Goal: Transaction & Acquisition: Obtain resource

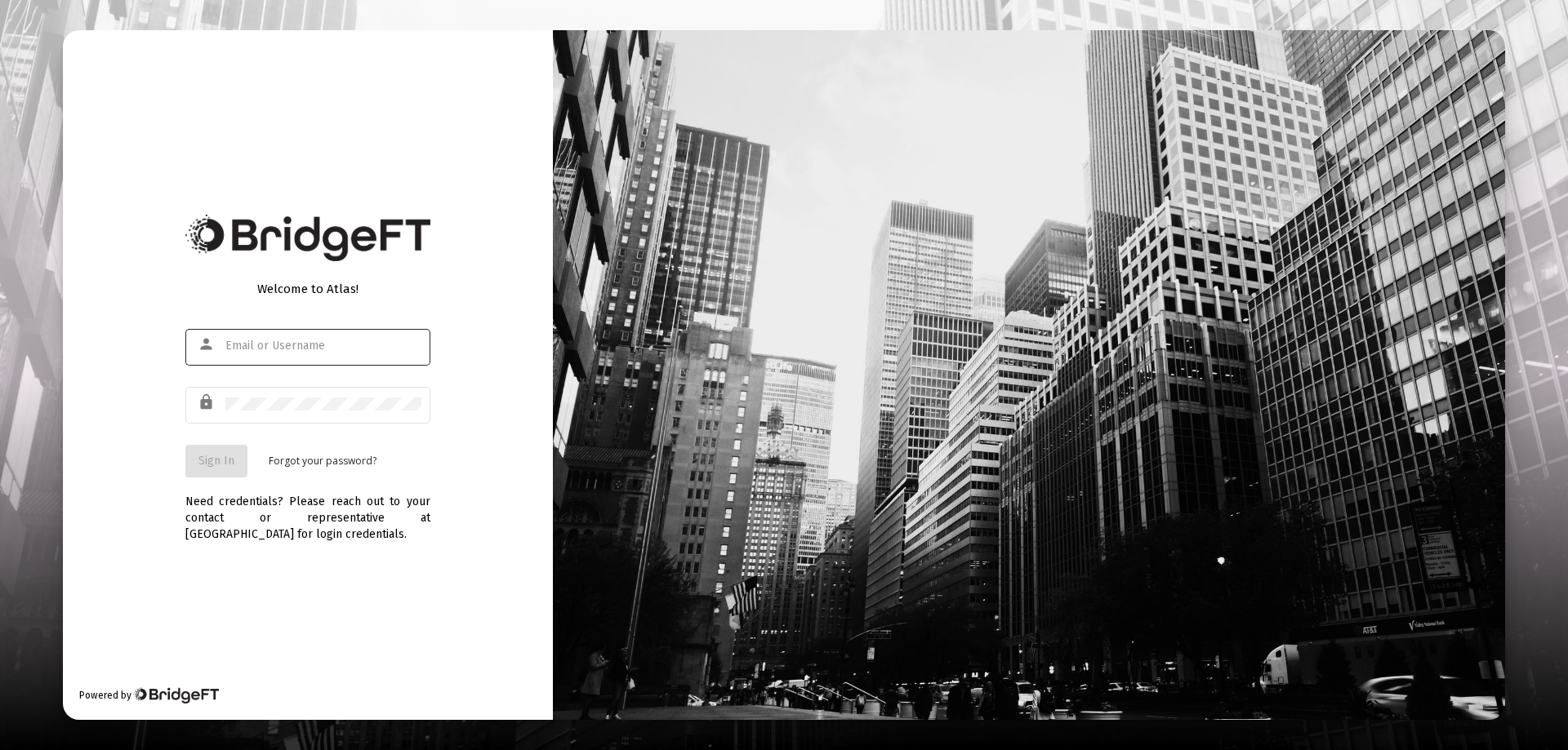
type input "[EMAIL_ADDRESS][DOMAIN_NAME]"
click at [209, 461] on span "Sign In" at bounding box center [216, 461] width 36 height 14
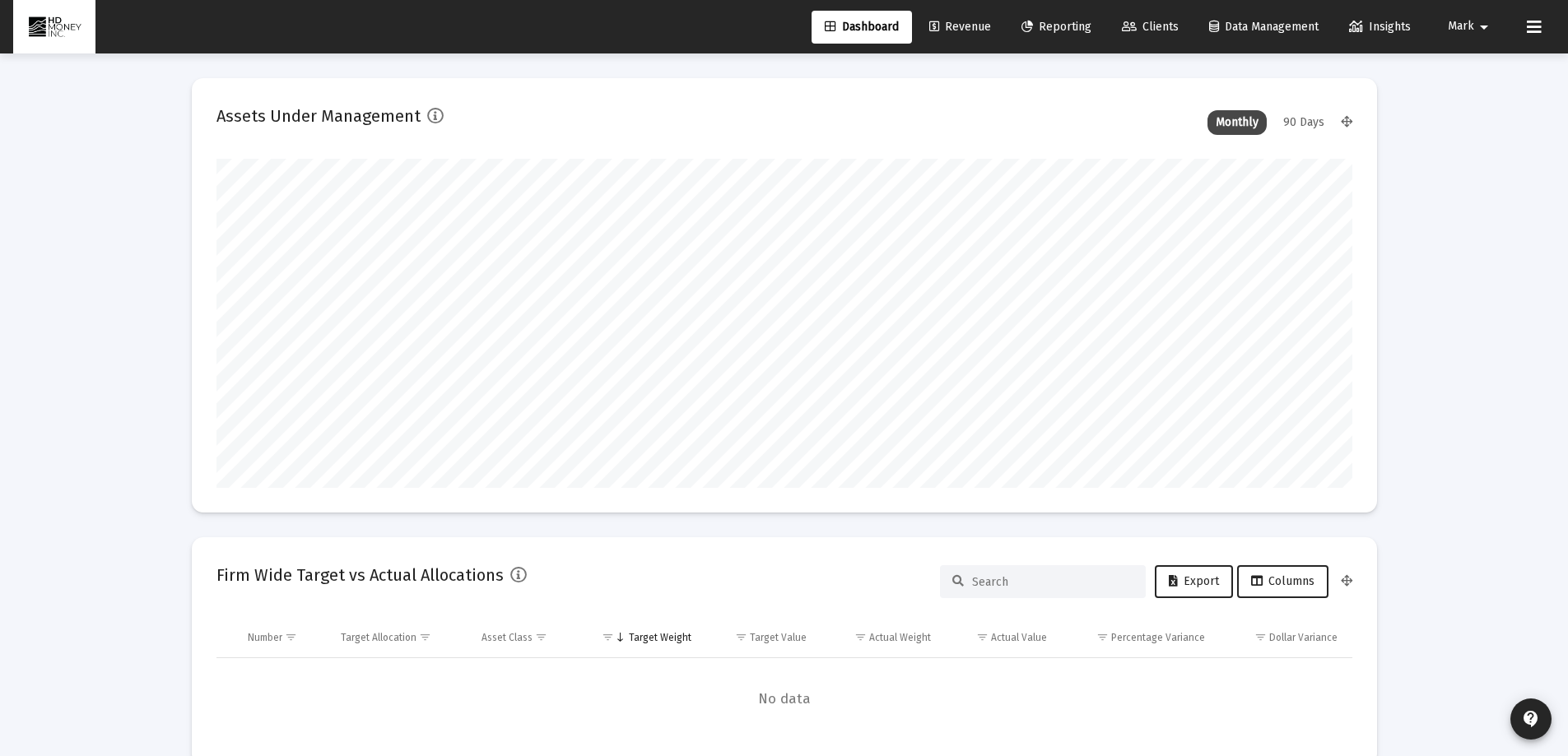
scroll to position [329, 611]
type input "[DATE]"
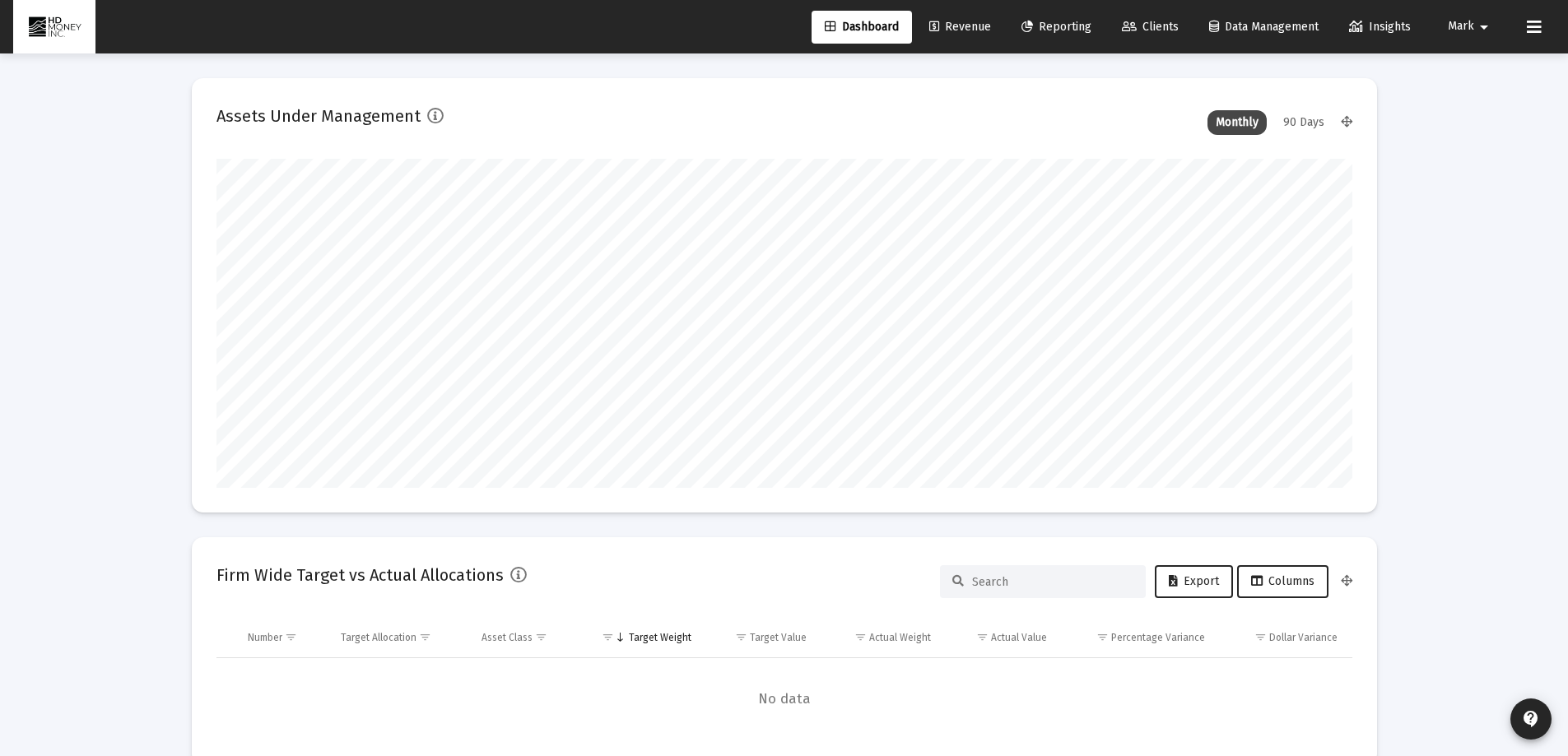
click at [1059, 27] on span "Reporting" at bounding box center [1057, 26] width 70 height 14
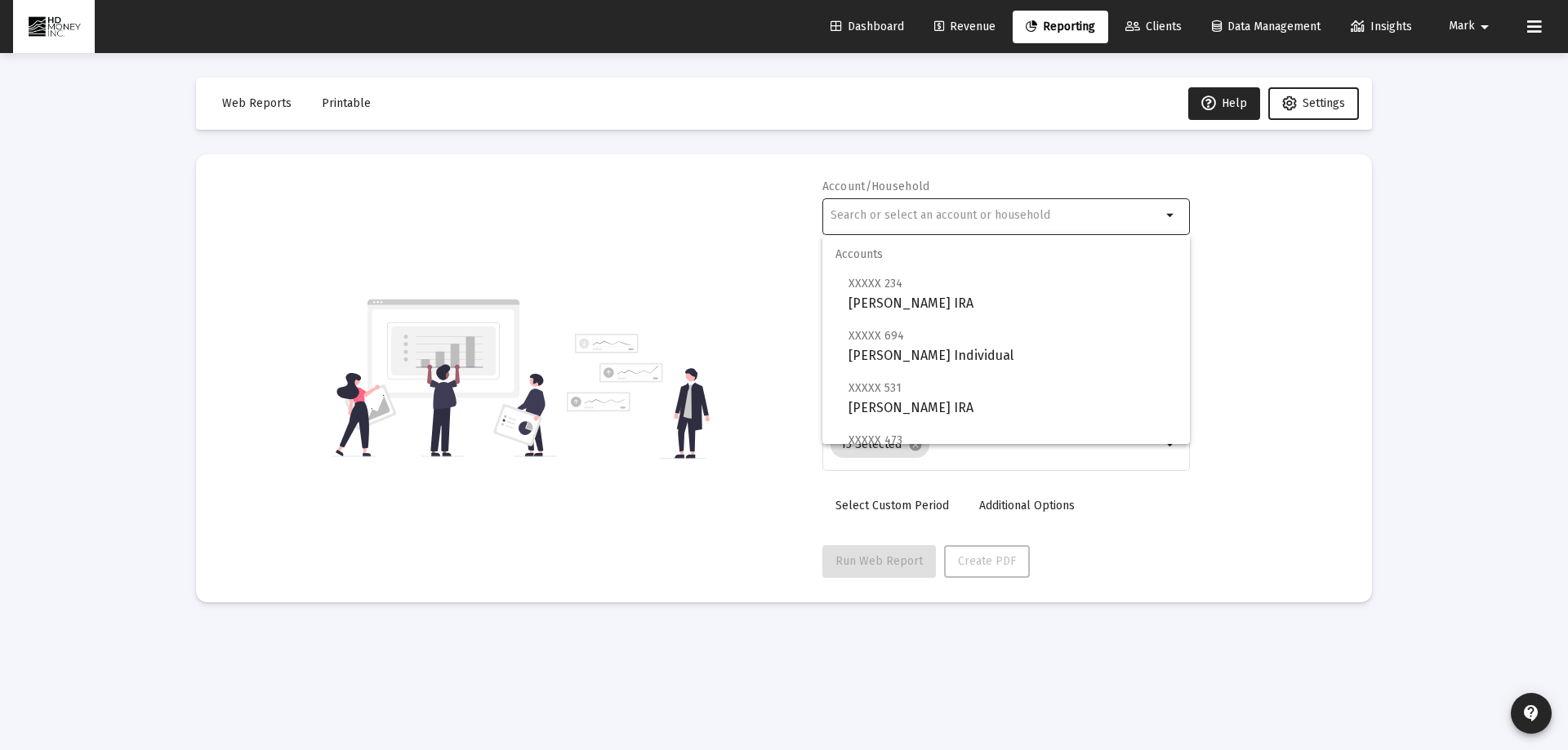
click at [848, 213] on input "text" at bounding box center [995, 215] width 330 height 13
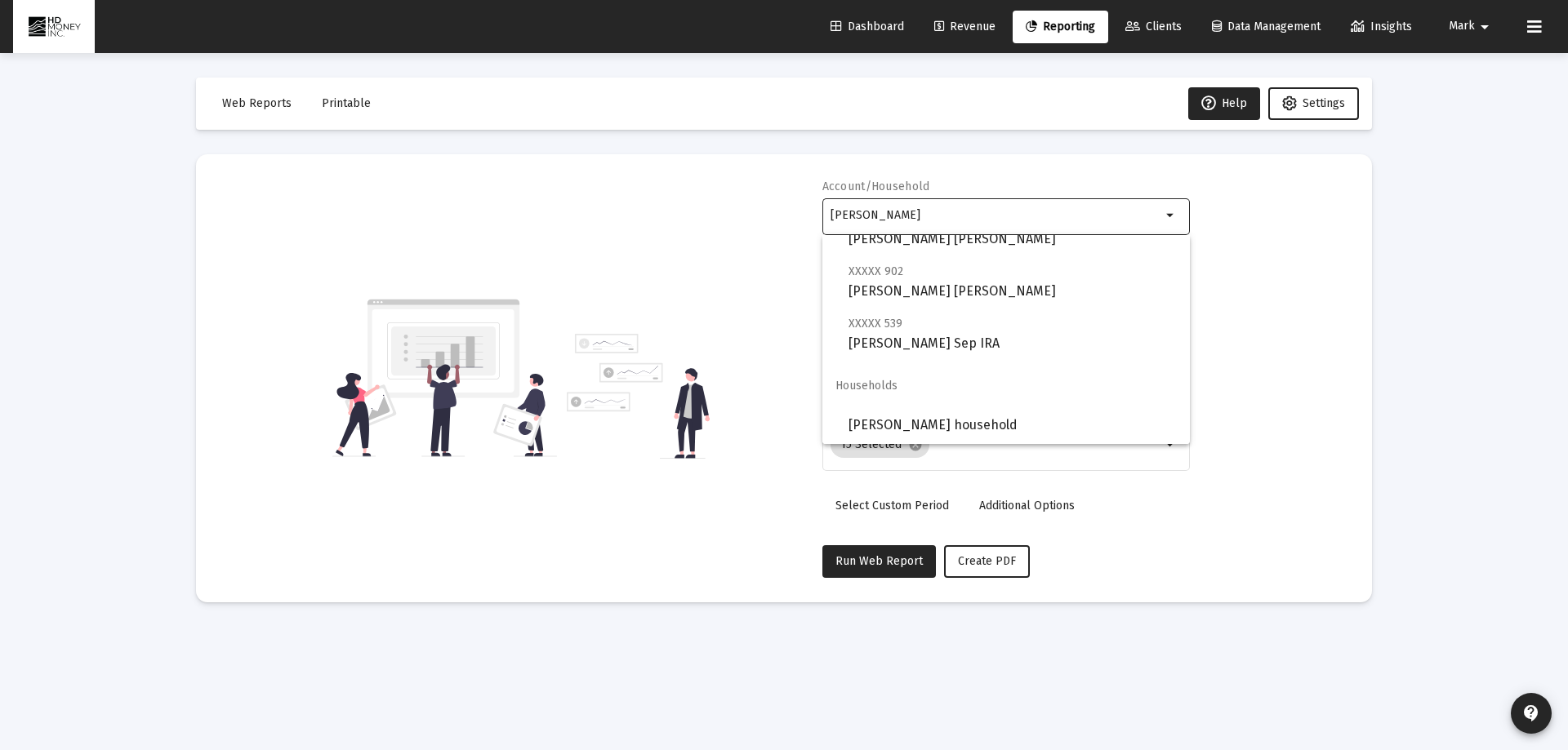
scroll to position [170, 0]
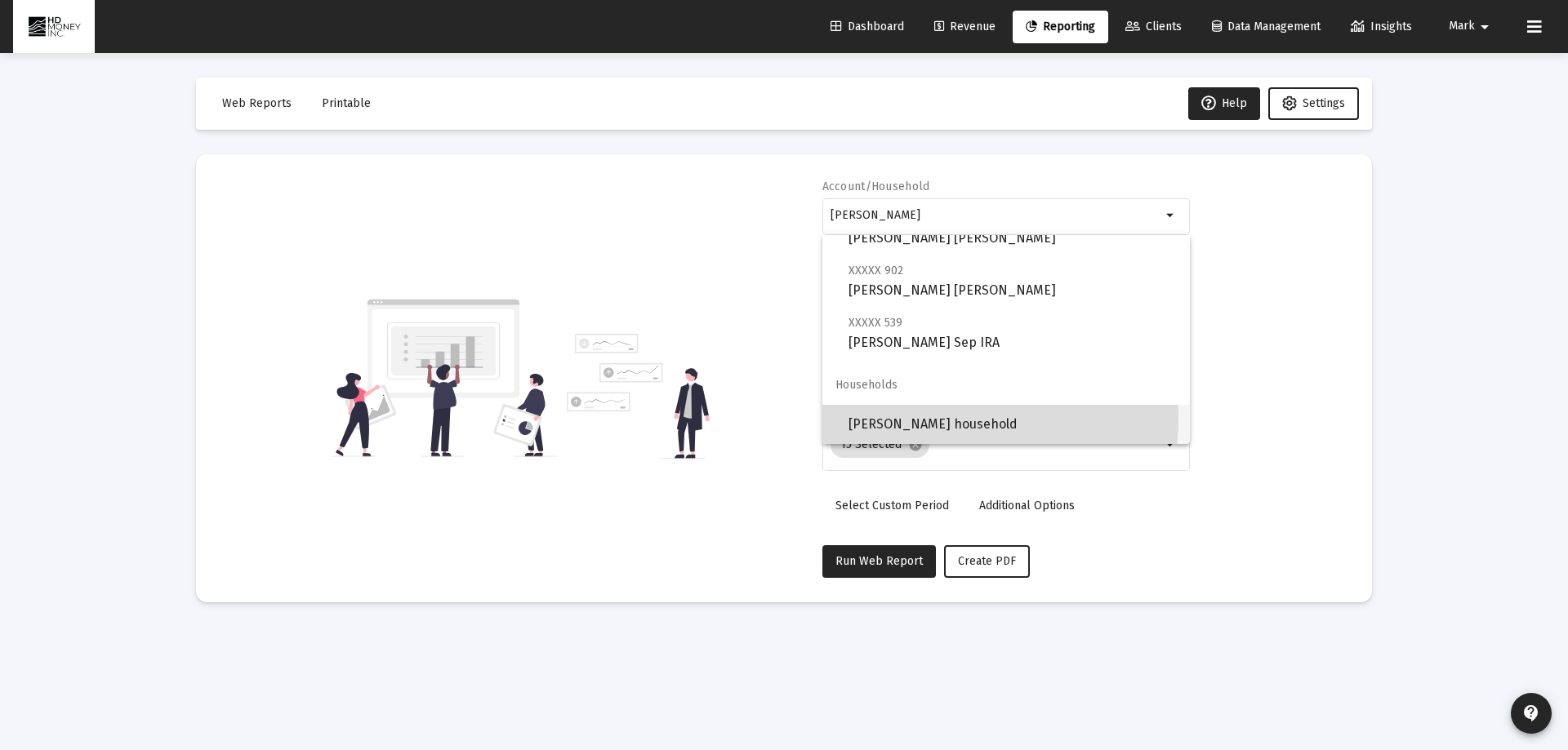
click at [912, 418] on span "[PERSON_NAME] household" at bounding box center [1012, 424] width 329 height 39
type input "[PERSON_NAME] household"
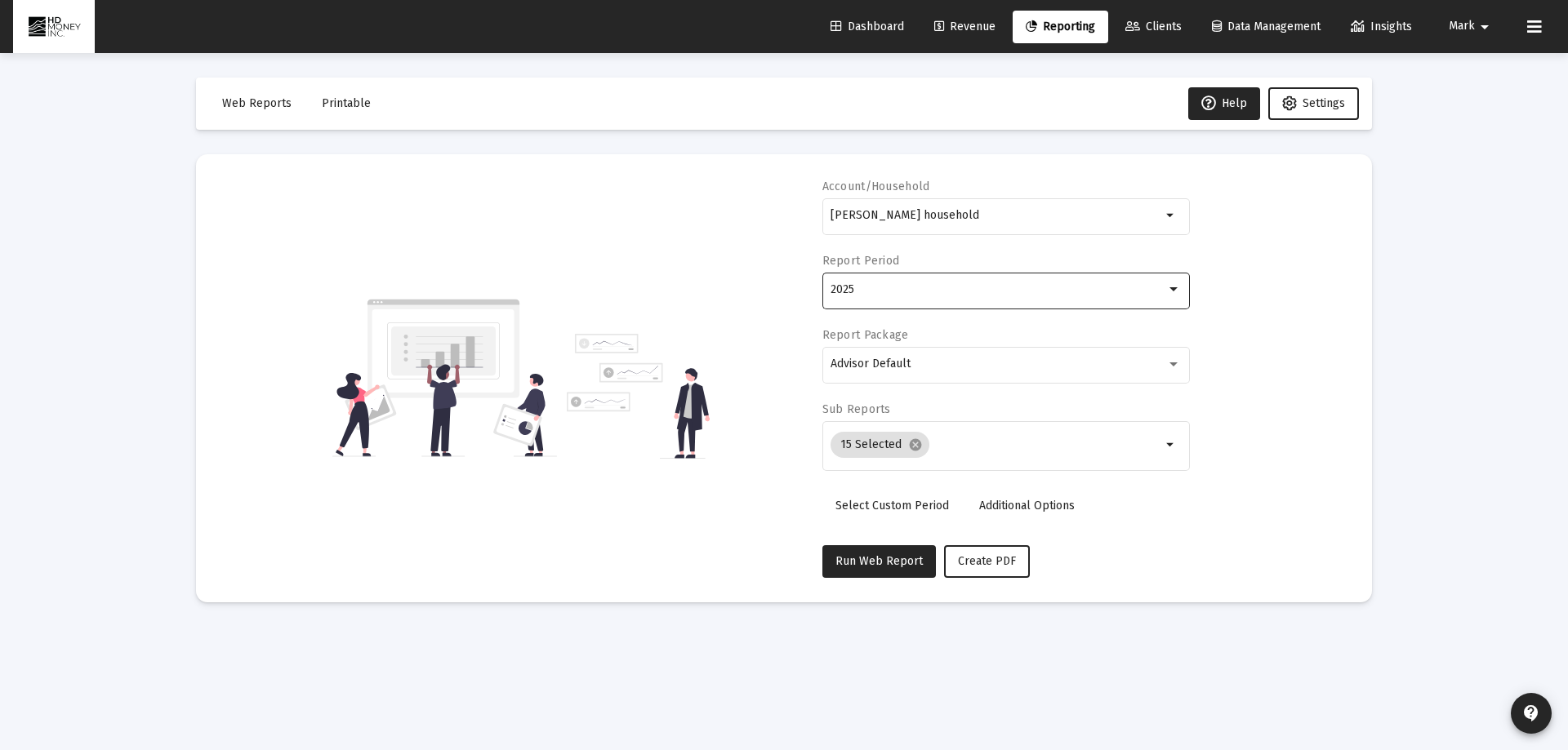
click at [913, 288] on div "2025" at bounding box center [998, 289] width 336 height 13
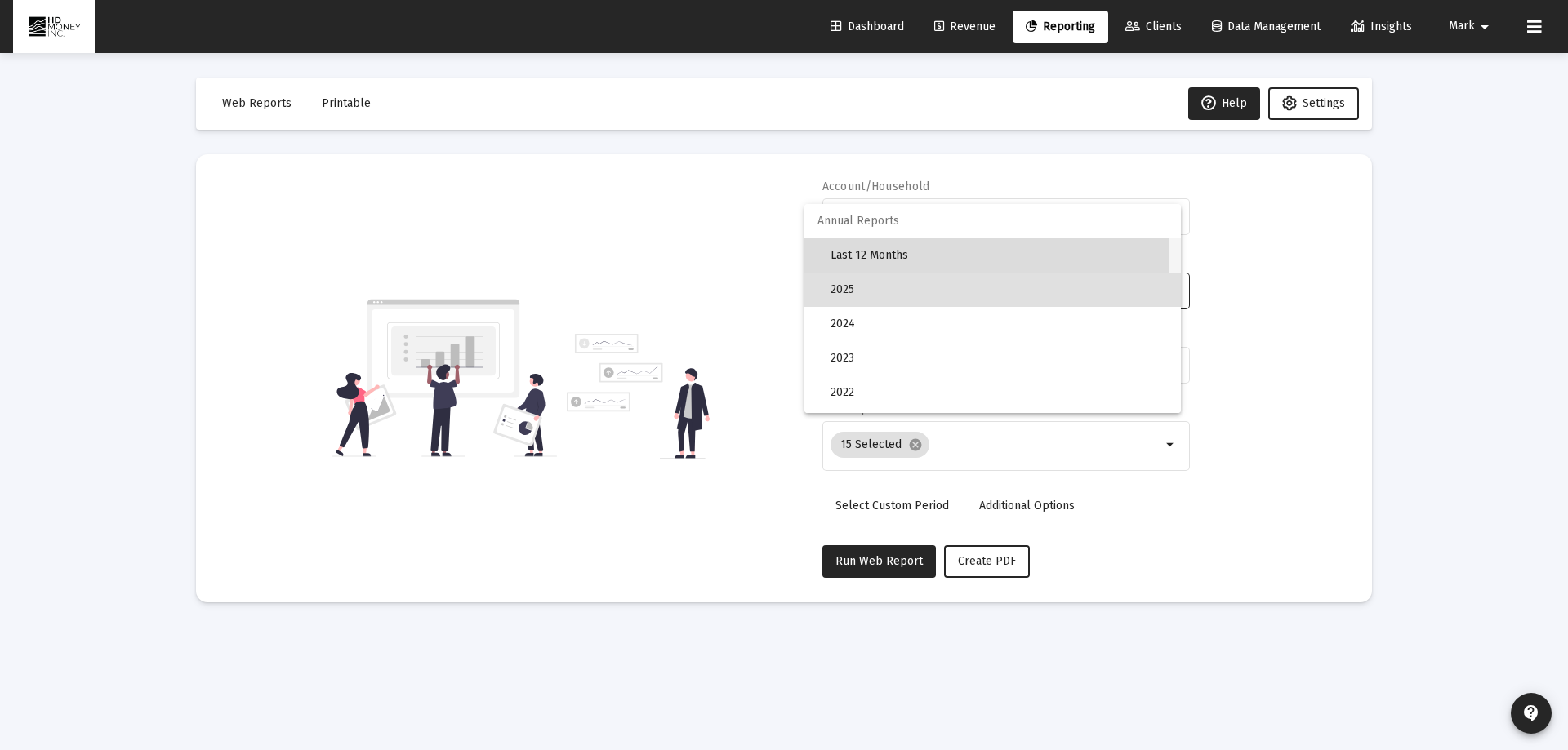
click at [878, 256] on span "Last 12 Months" at bounding box center [999, 255] width 337 height 34
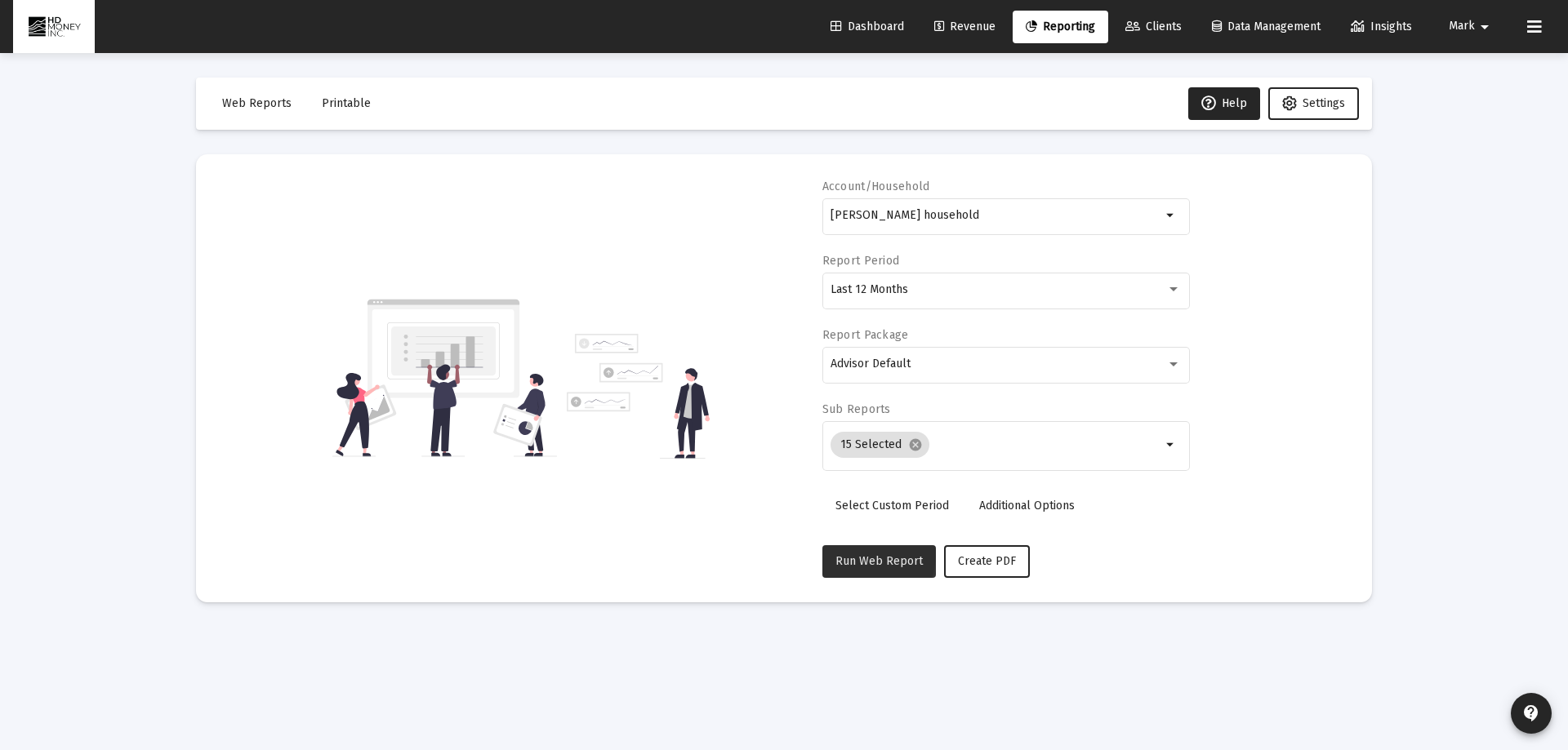
click at [865, 554] on span "Run Web Report" at bounding box center [879, 561] width 87 height 14
click at [1016, 560] on span "Create PDF" at bounding box center [1006, 561] width 58 height 14
select select "View all"
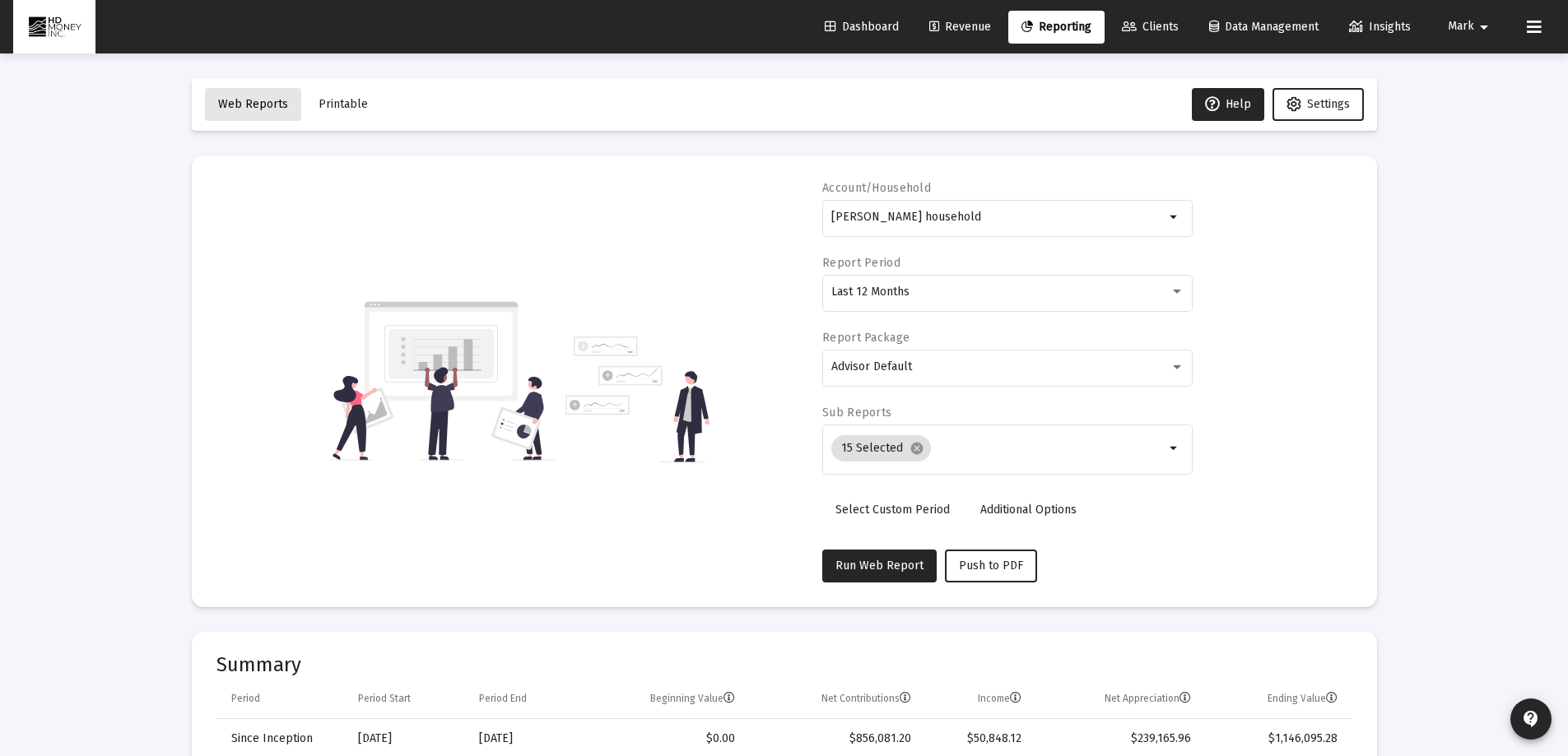
click at [270, 105] on span "Web Reports" at bounding box center [253, 104] width 70 height 14
click at [347, 111] on span "Printable" at bounding box center [343, 104] width 49 height 14
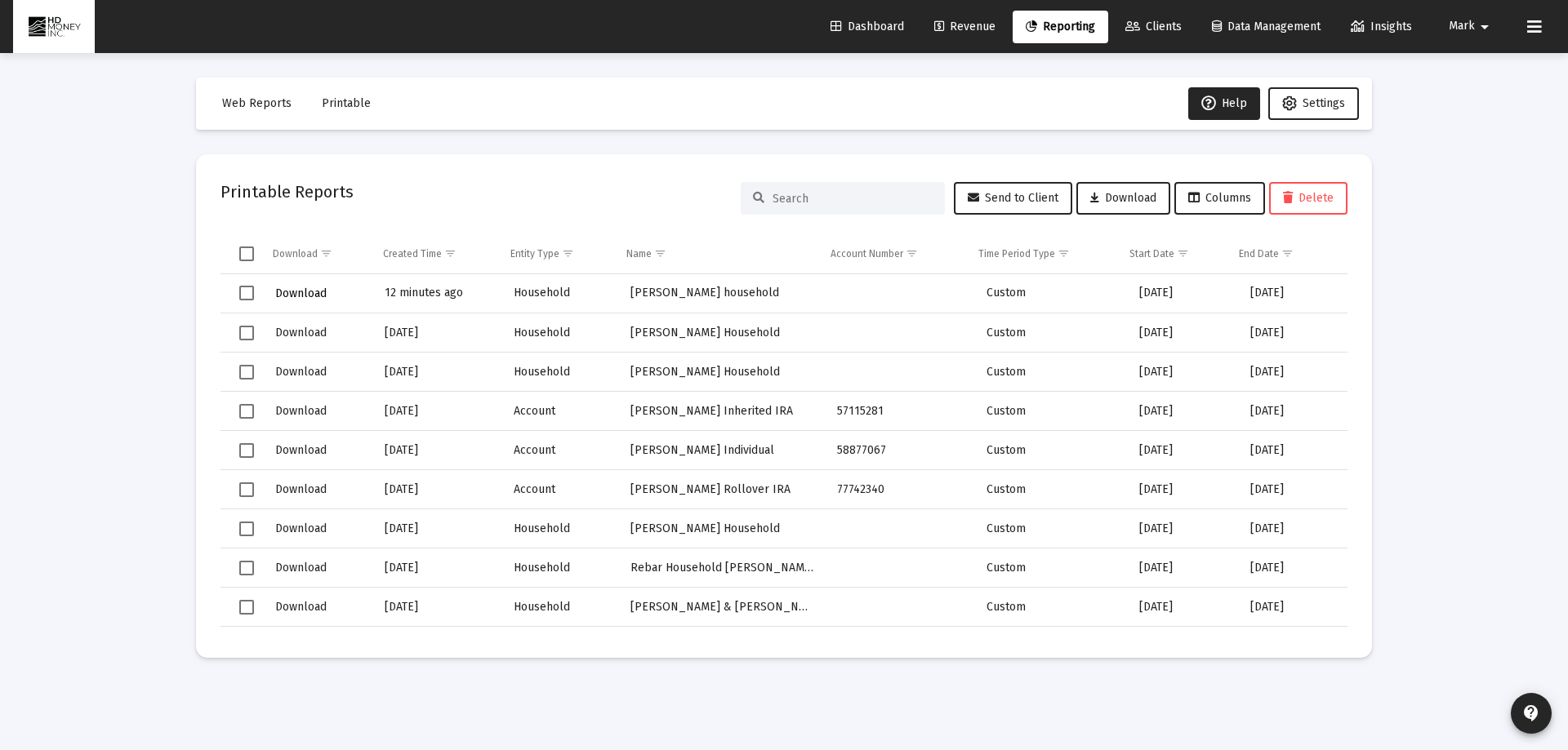
click at [306, 291] on span "Download" at bounding box center [301, 294] width 51 height 14
